Goal: Information Seeking & Learning: Learn about a topic

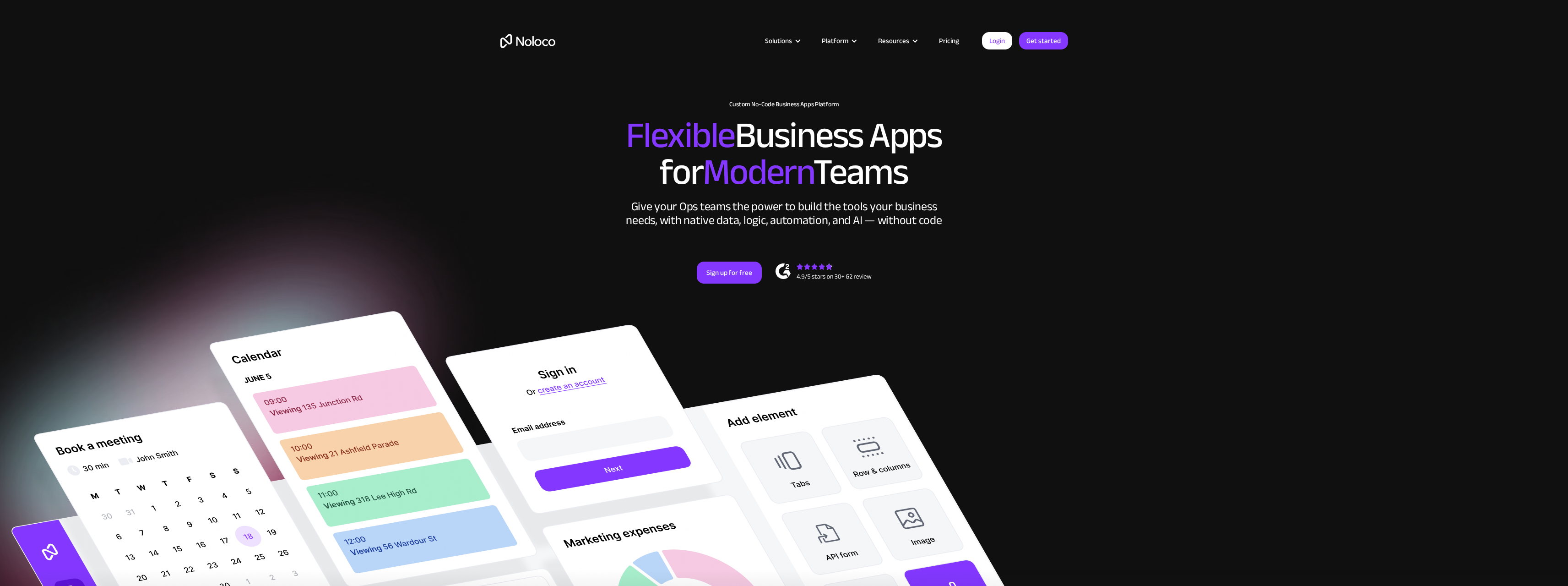
click at [947, 39] on link "Pricing" at bounding box center [949, 40] width 43 height 12
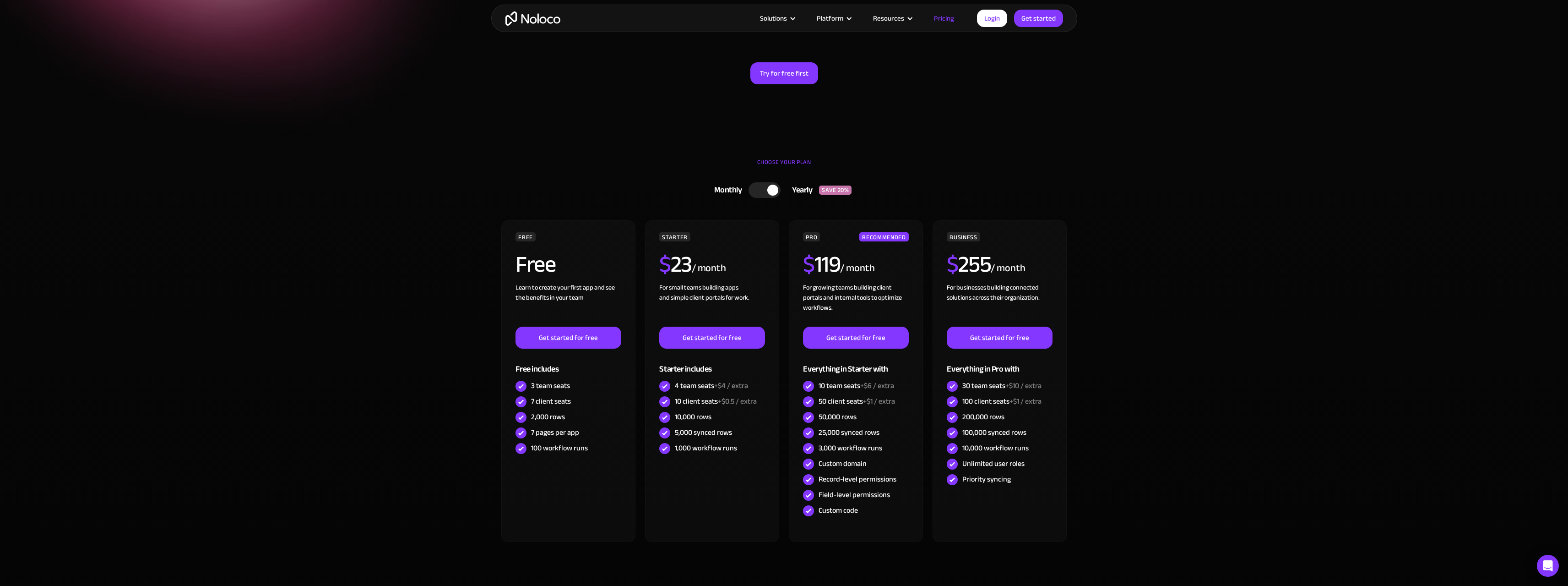
scroll to position [229, 0]
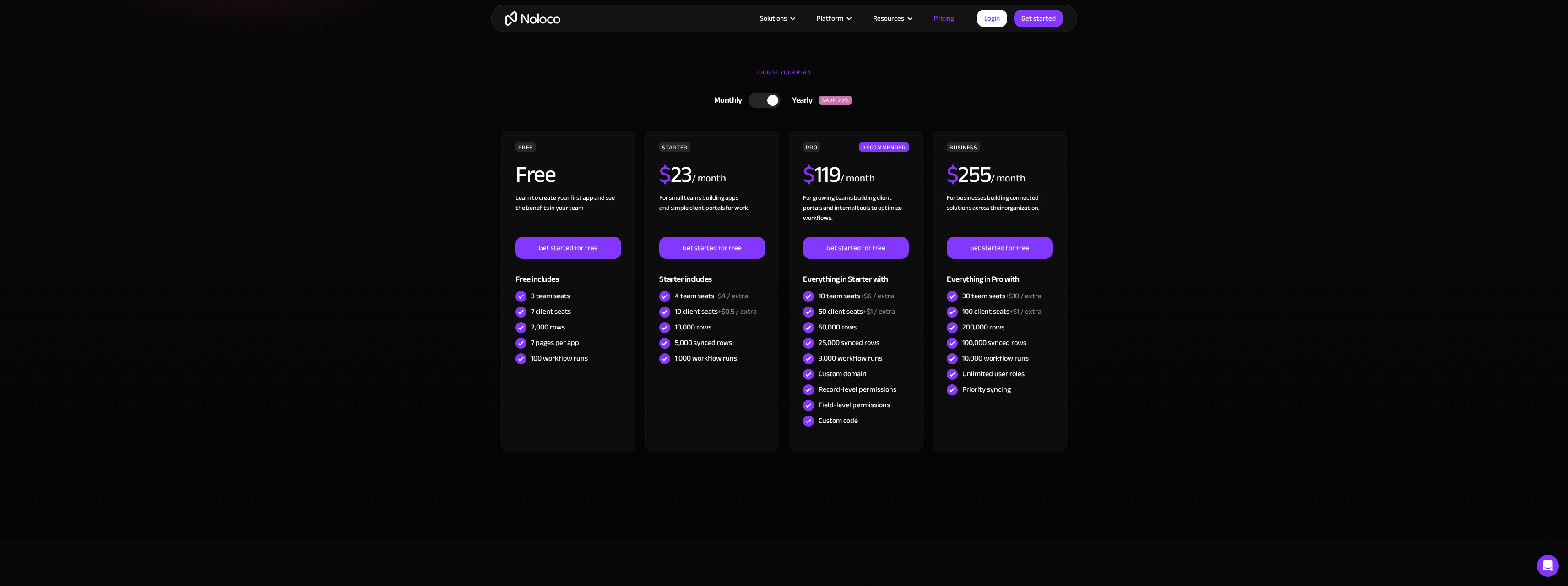
click at [762, 100] on div at bounding box center [764, 101] width 32 height 15
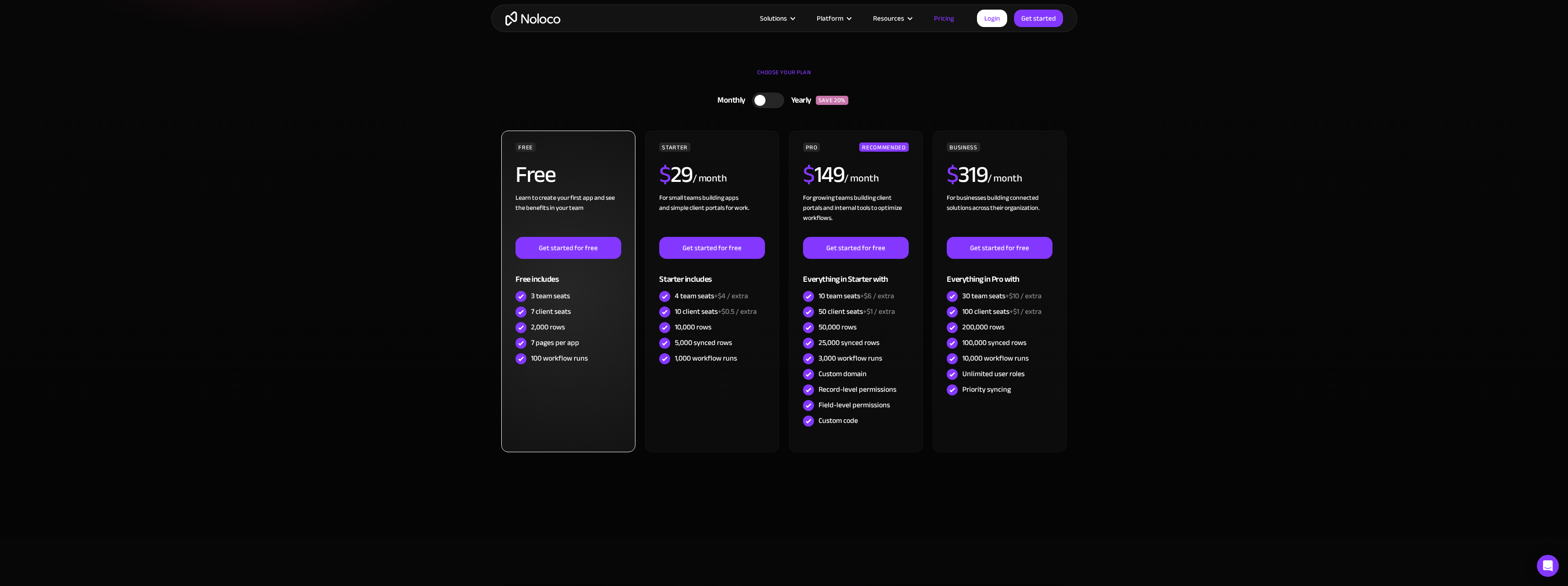
click at [611, 275] on div "Free includes" at bounding box center [568, 274] width 105 height 29
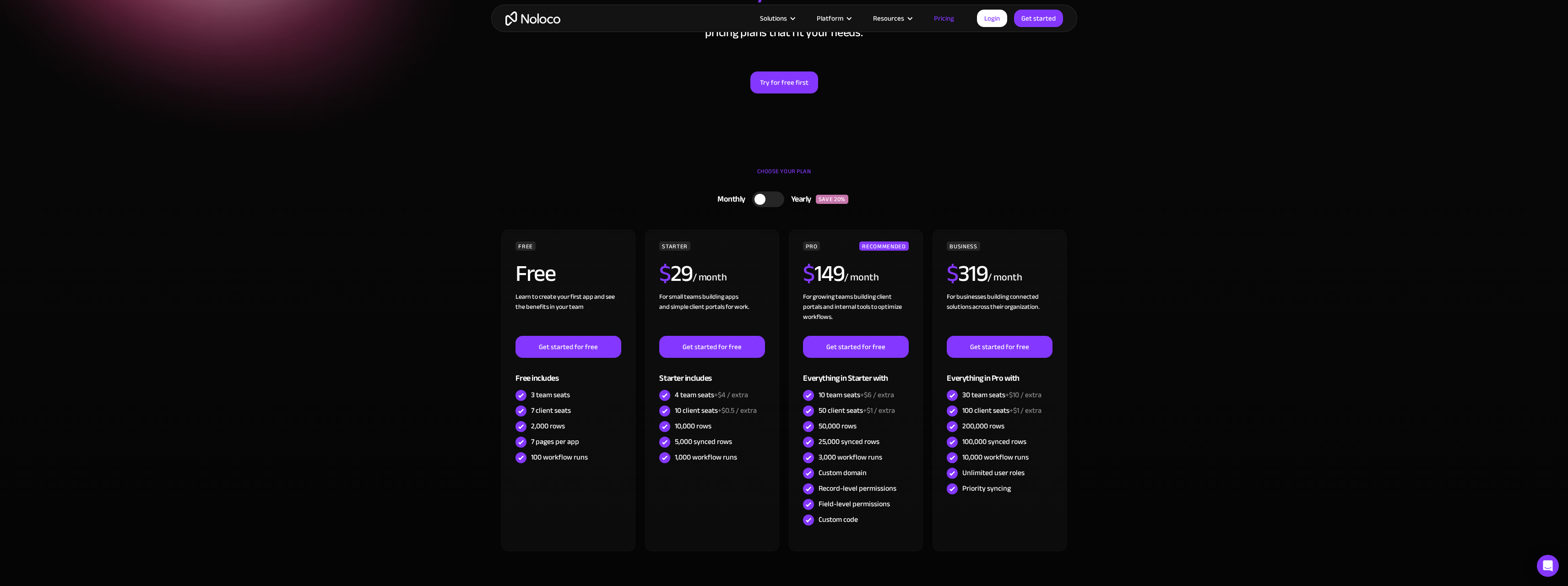
scroll to position [0, 0]
